Goal: Task Accomplishment & Management: Manage account settings

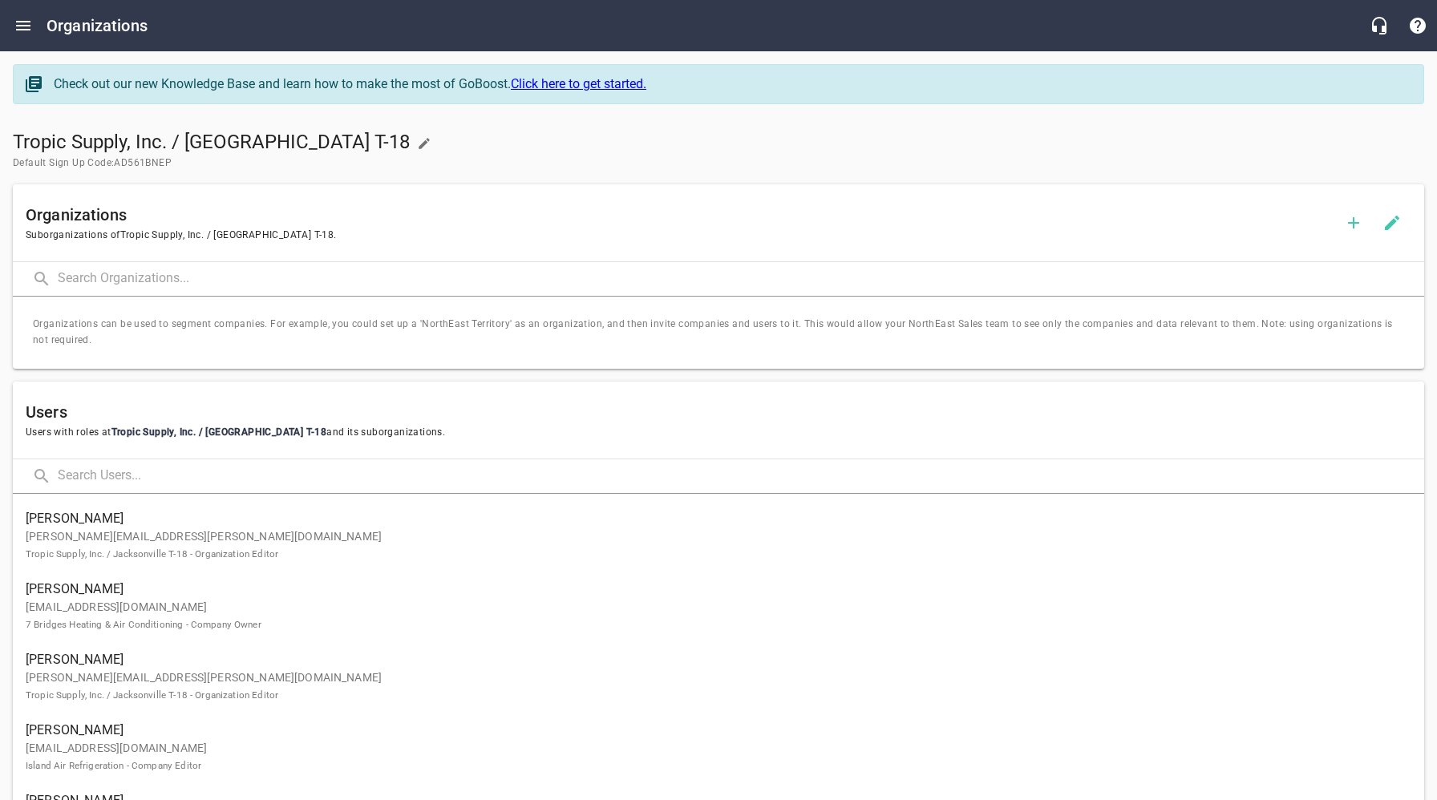
scroll to position [1199, 0]
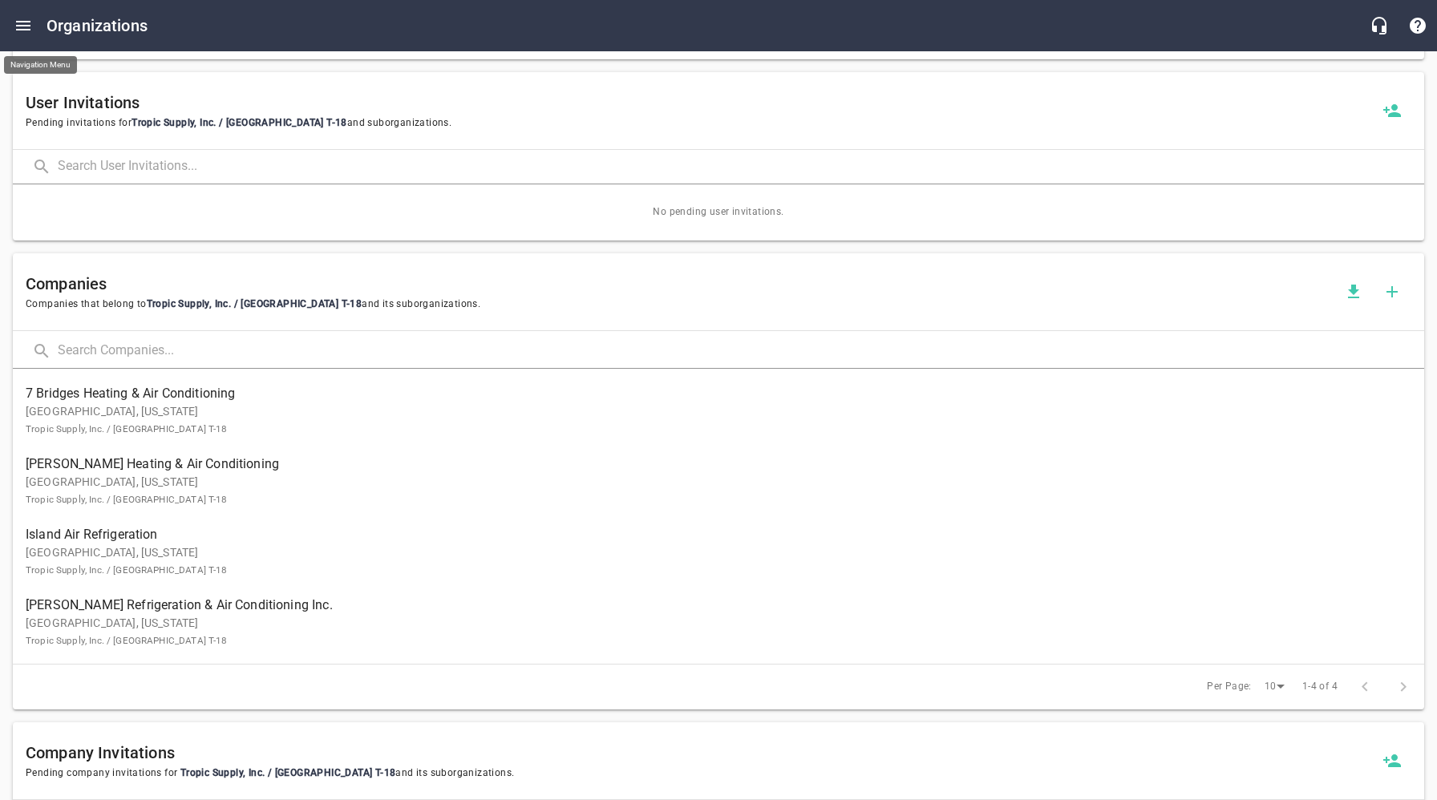
click at [25, 23] on icon "Open drawer" at bounding box center [23, 25] width 19 height 19
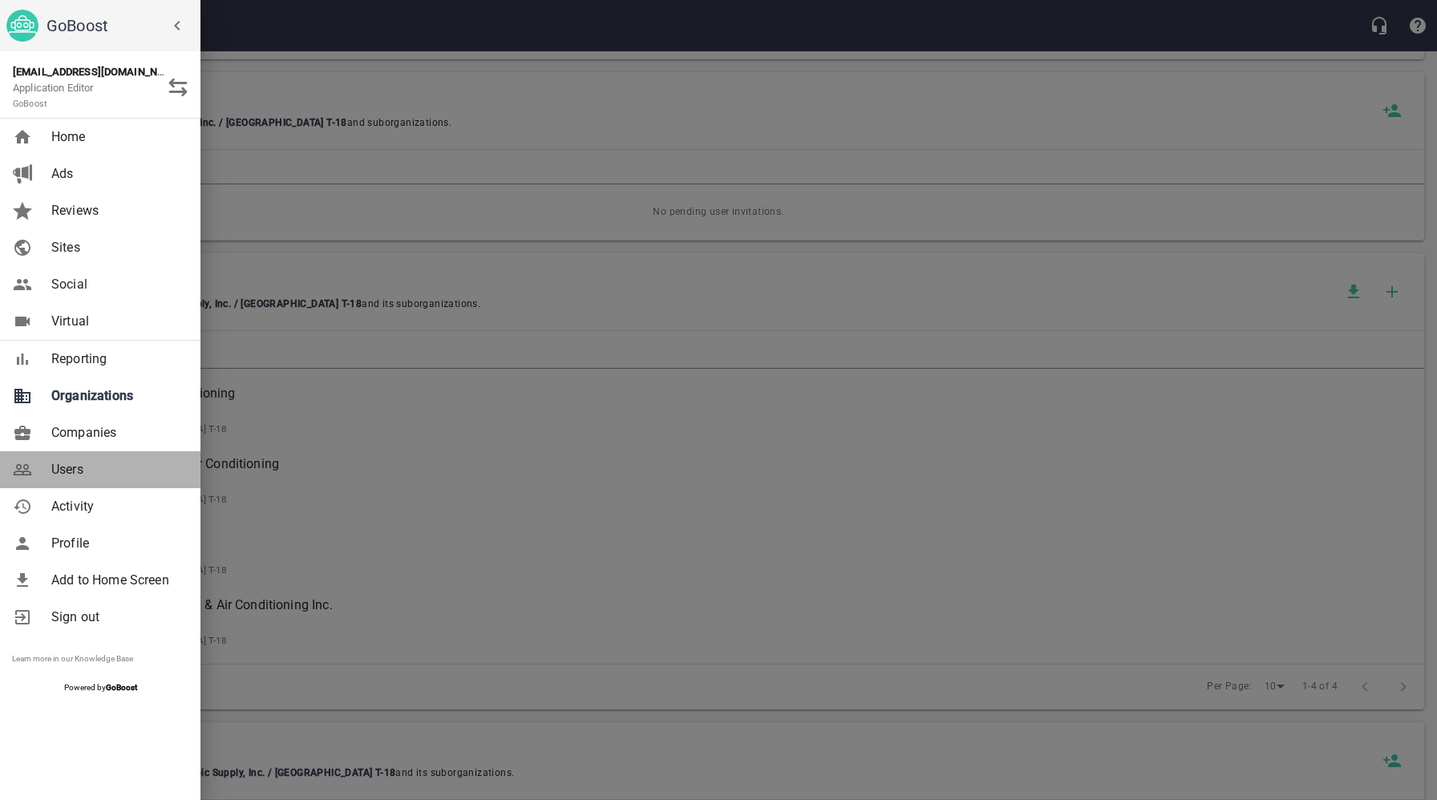
click at [71, 459] on link "Users" at bounding box center [100, 469] width 200 height 37
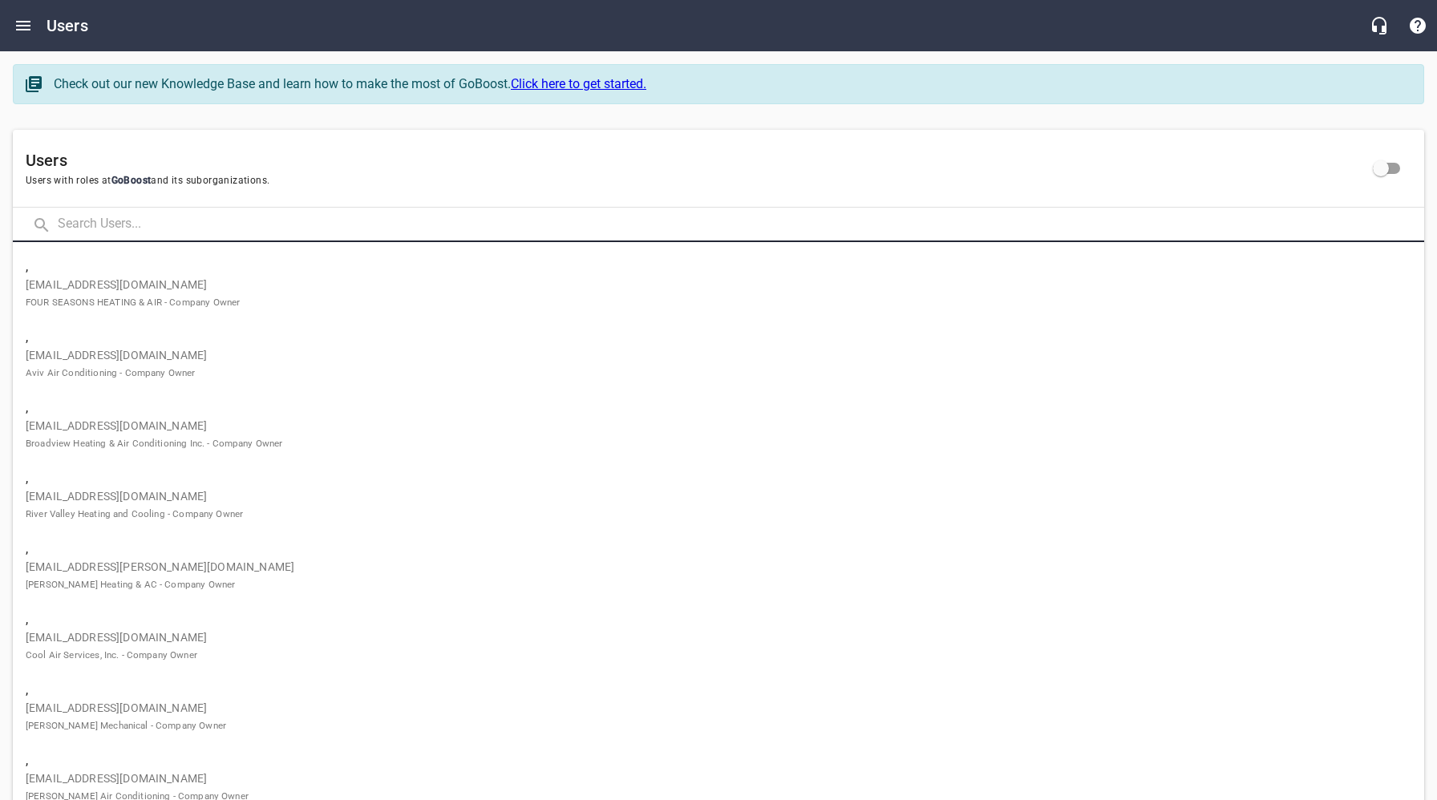
click at [157, 228] on input "text" at bounding box center [741, 225] width 1367 height 34
paste input "[EMAIL_ADDRESS][DOMAIN_NAME]"
type input "[EMAIL_ADDRESS][DOMAIN_NAME]"
click button at bounding box center [0, 0] width 0 height 0
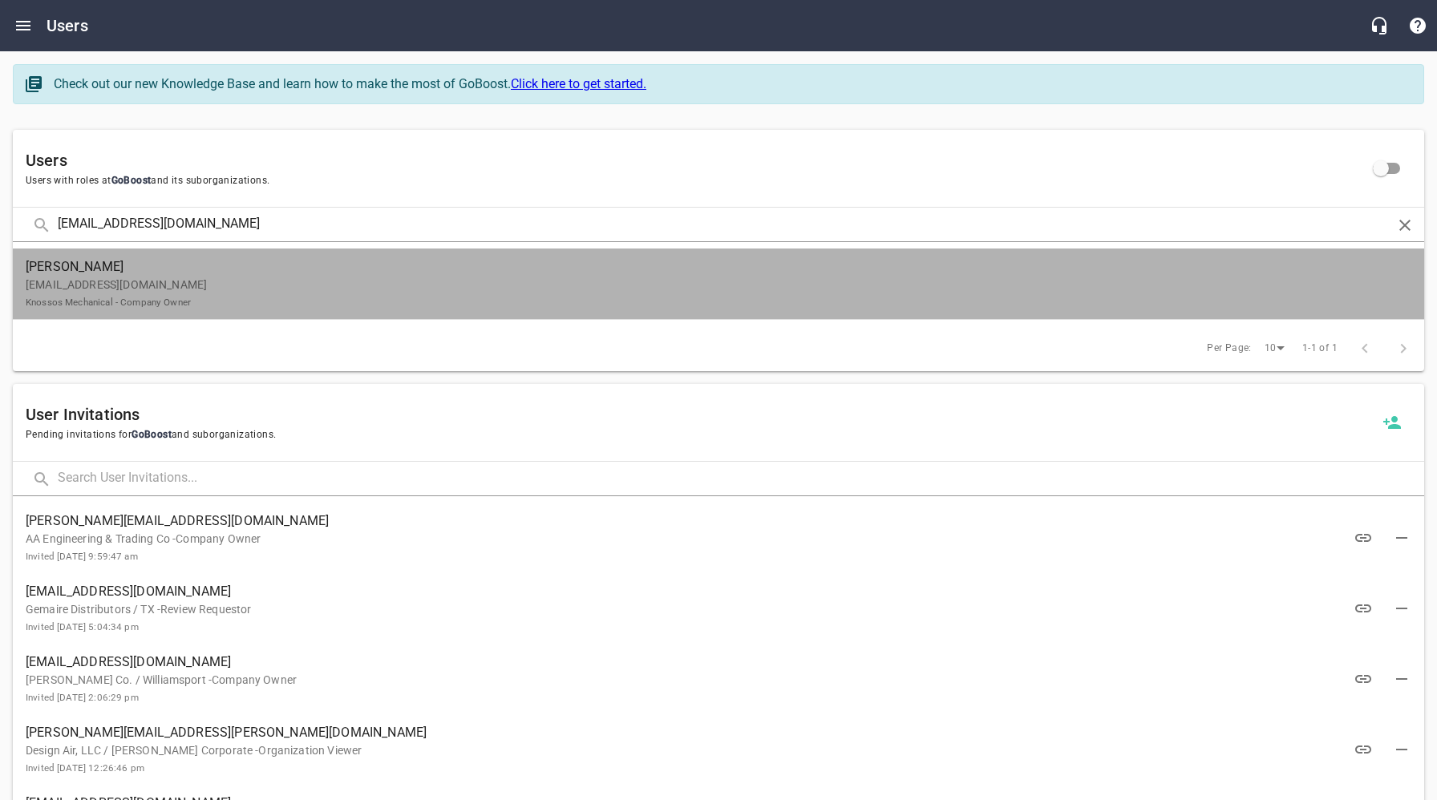
click at [201, 284] on p "[EMAIL_ADDRESS][DOMAIN_NAME] Knossos Mechanical - Company Owner" at bounding box center [712, 294] width 1373 height 34
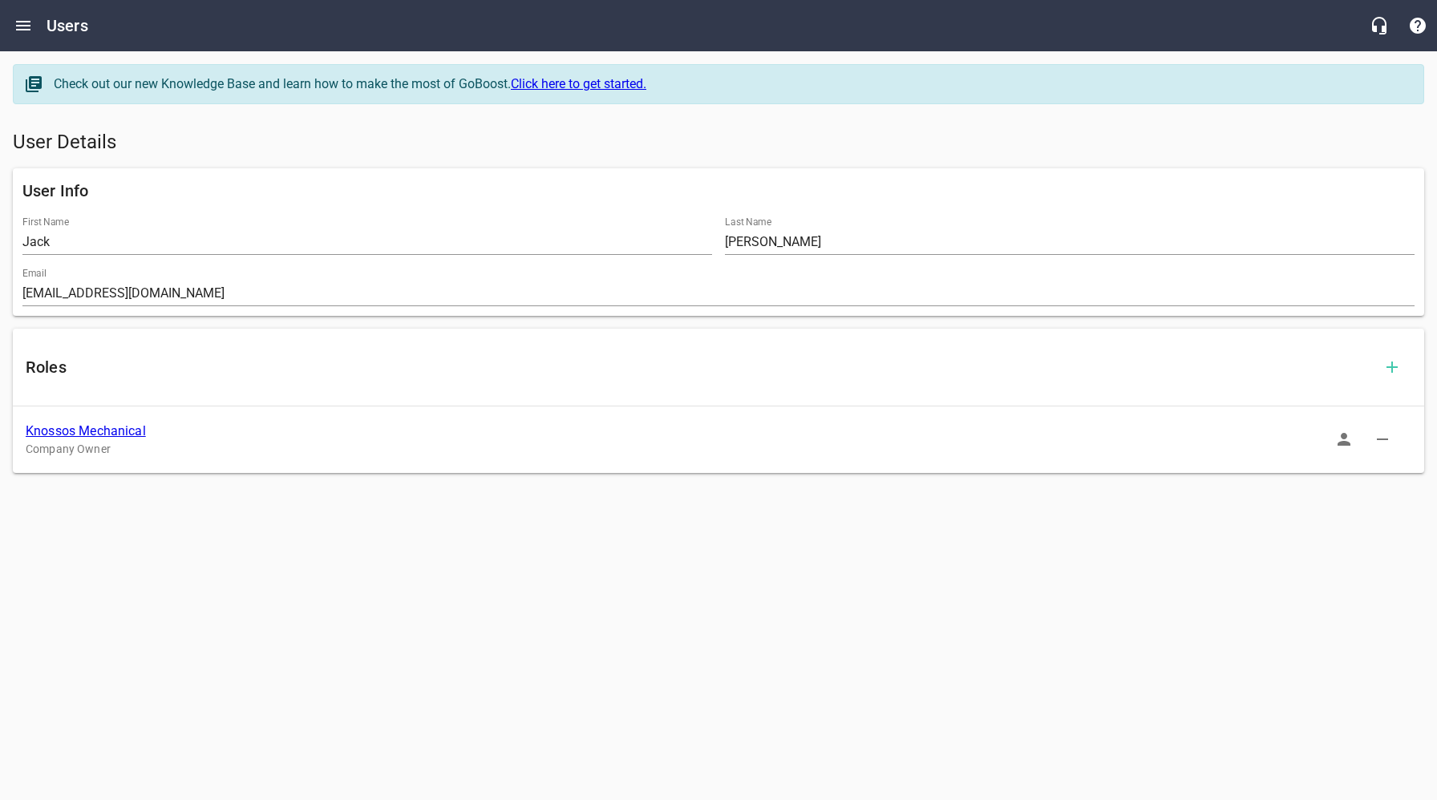
click at [111, 429] on link "Knossos Mechanical" at bounding box center [86, 430] width 120 height 15
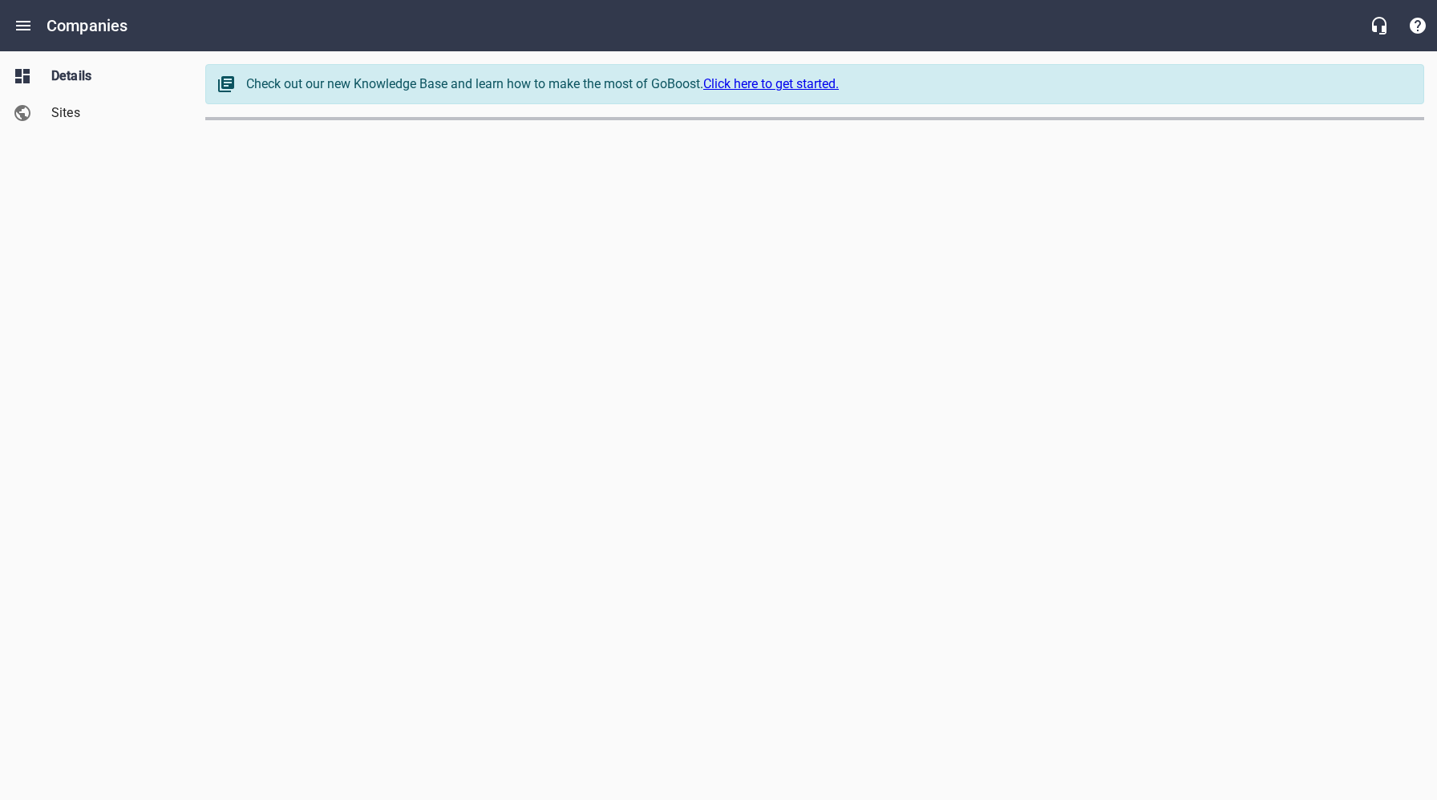
select select "[US_STATE]"
select select "48"
